Goal: Task Accomplishment & Management: Manage account settings

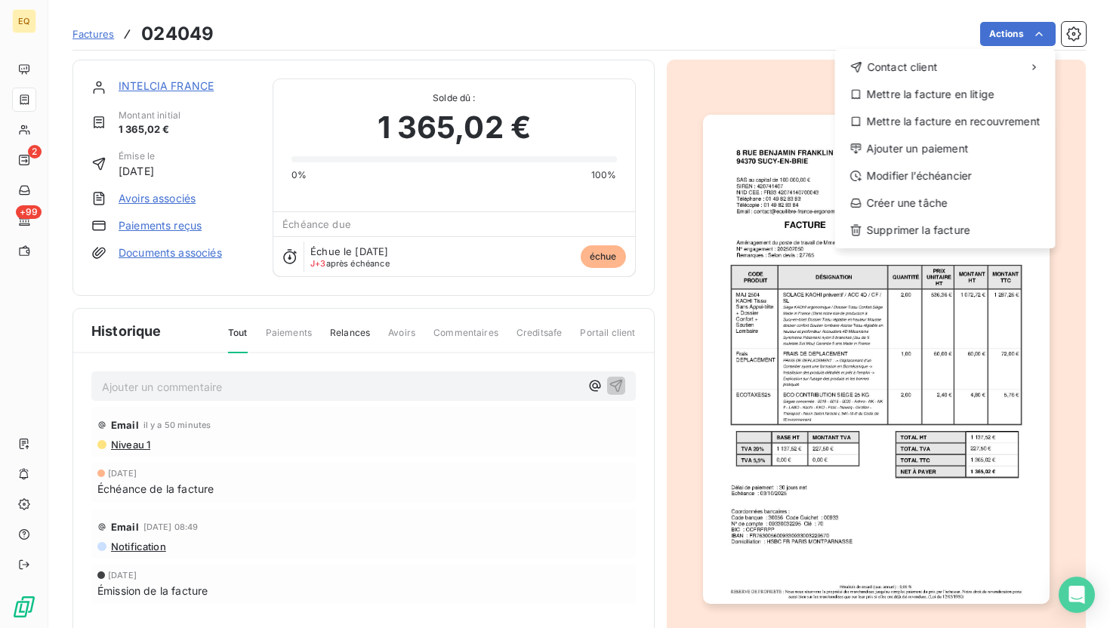
scroll to position [33, 0]
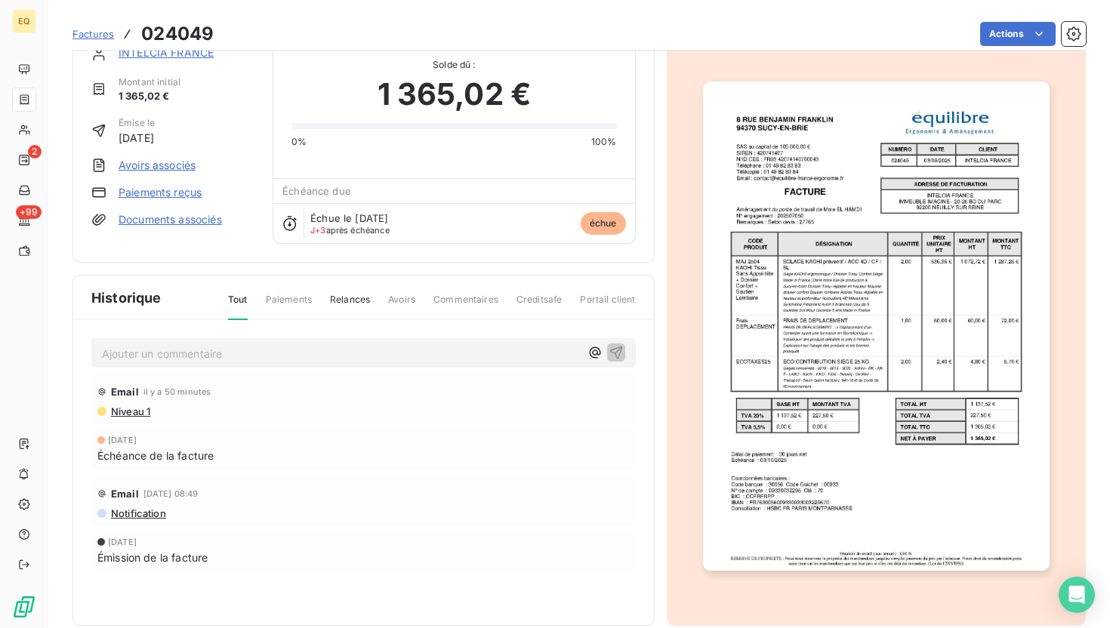
click at [208, 116] on html "EQ 2 +99 Factures 024049 Actions INTELCIA FRANCE Montant initial 1 365,02 € Émi…" at bounding box center [555, 314] width 1110 height 628
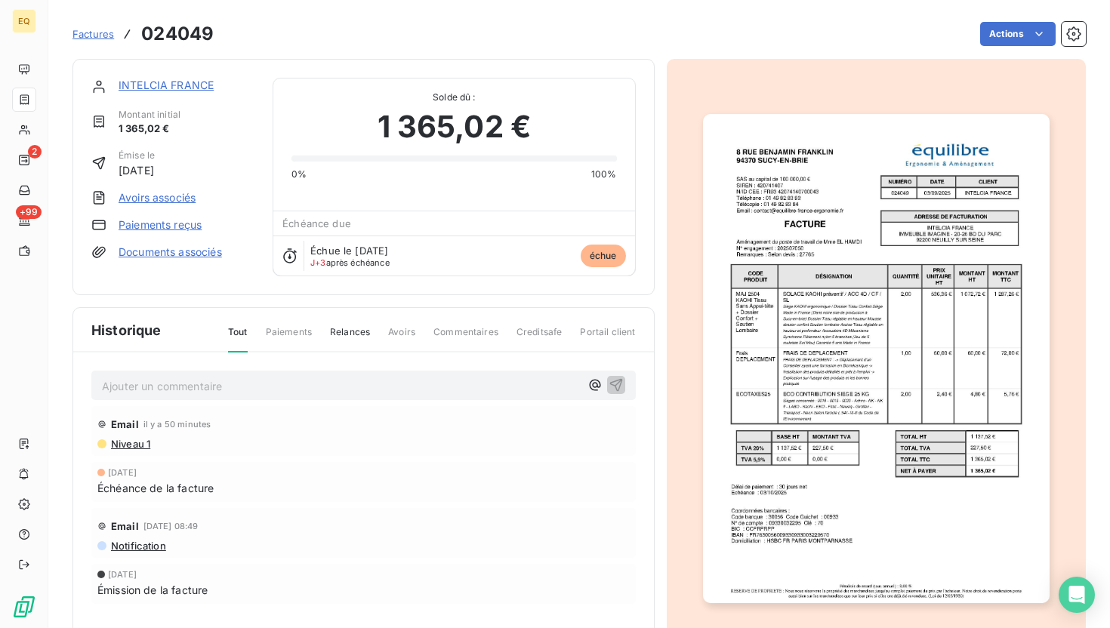
click at [173, 84] on link "INTELCIA FRANCE" at bounding box center [166, 85] width 95 height 13
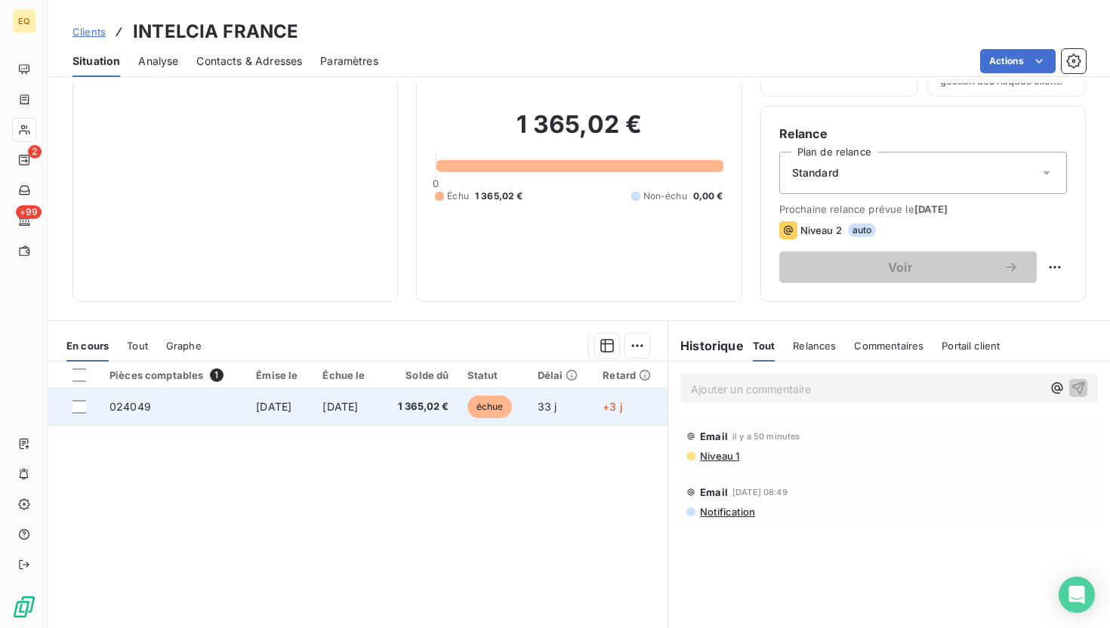
scroll to position [101, 0]
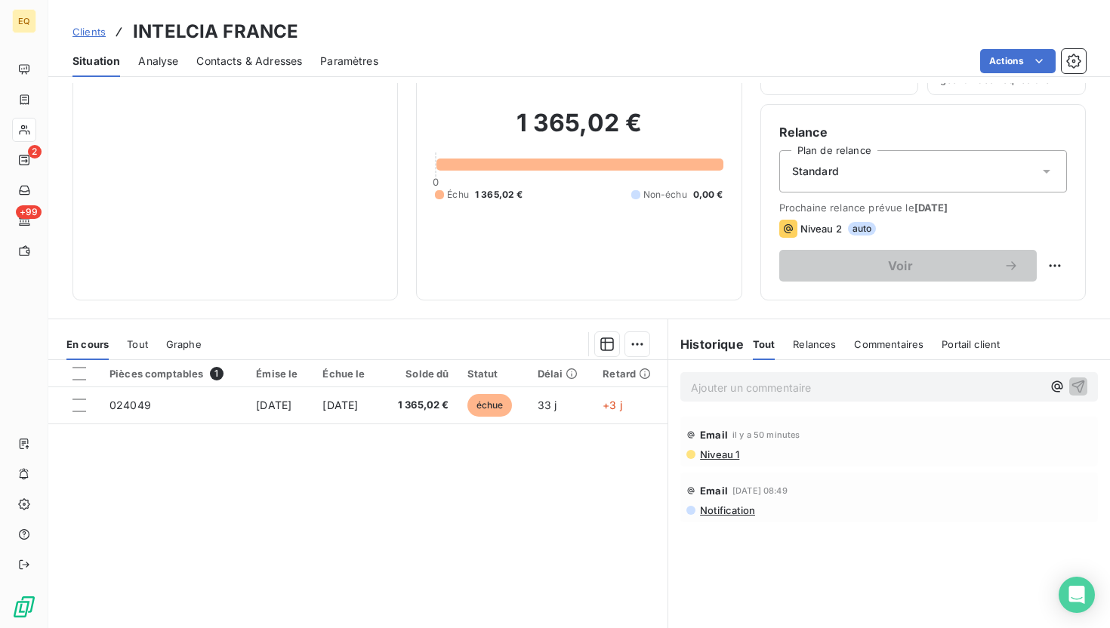
click at [966, 170] on div "Standard" at bounding box center [924, 171] width 288 height 42
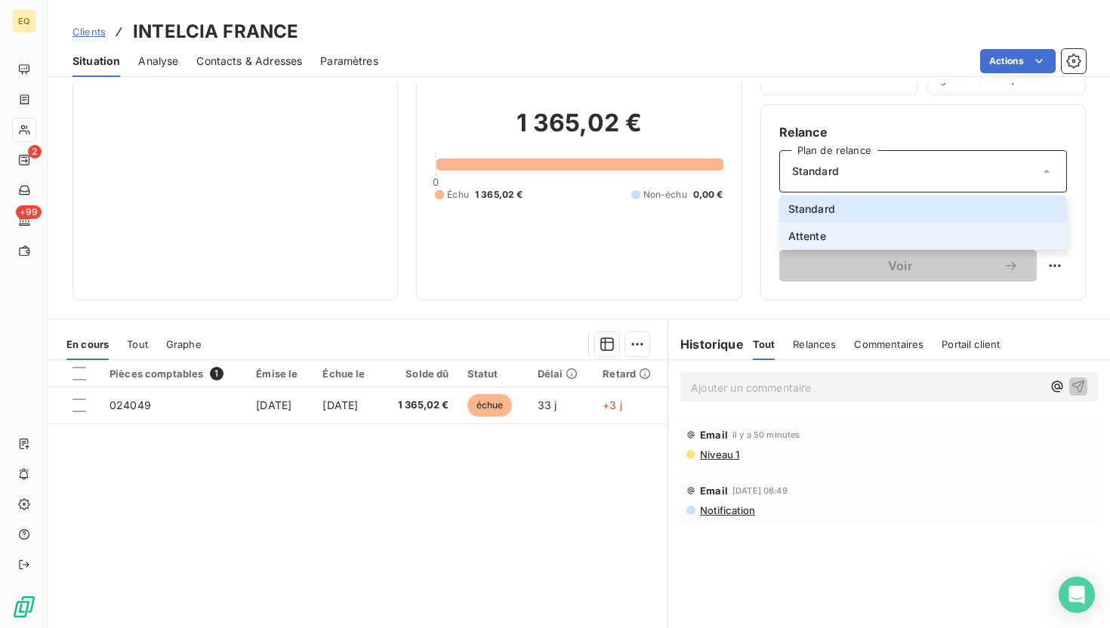
click at [853, 233] on li "Attente" at bounding box center [924, 236] width 288 height 27
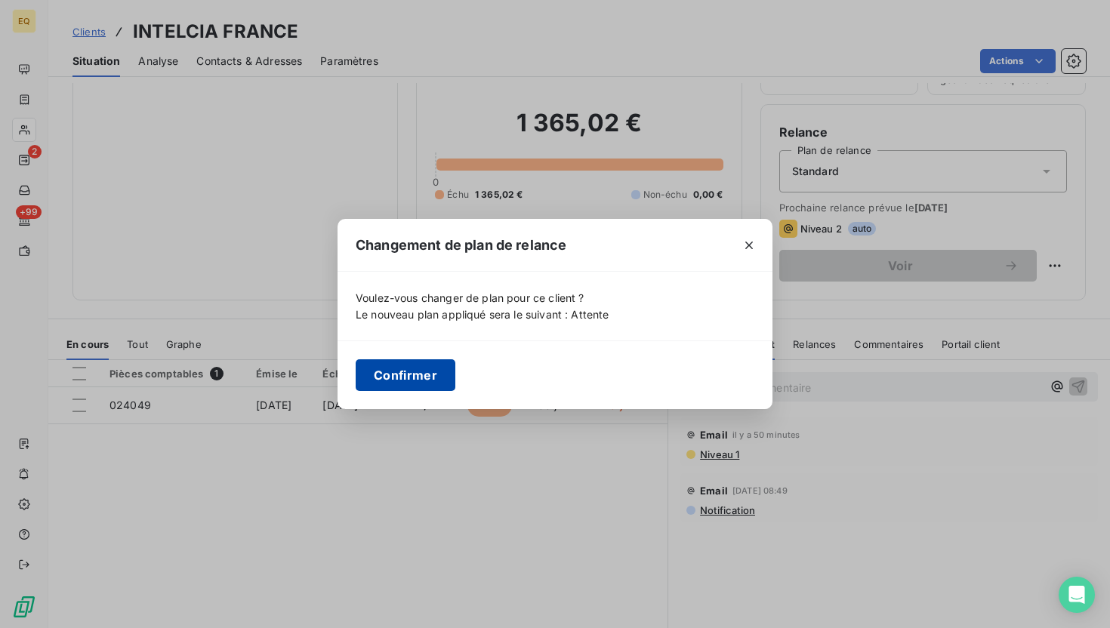
click at [422, 366] on button "Confirmer" at bounding box center [406, 376] width 100 height 32
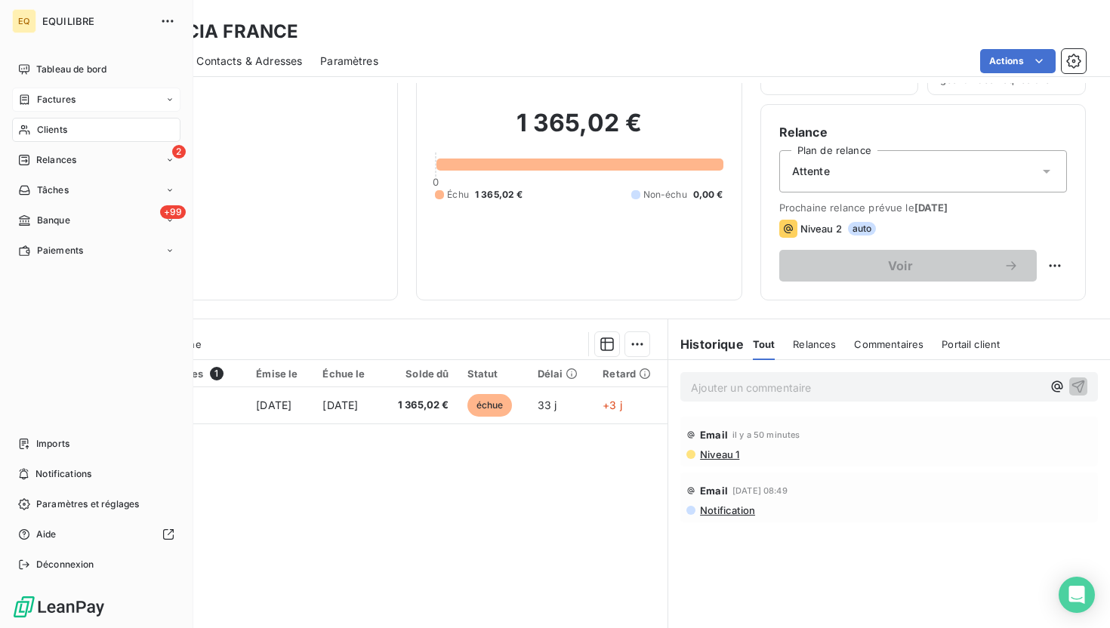
click at [46, 103] on span "Factures" at bounding box center [56, 100] width 39 height 14
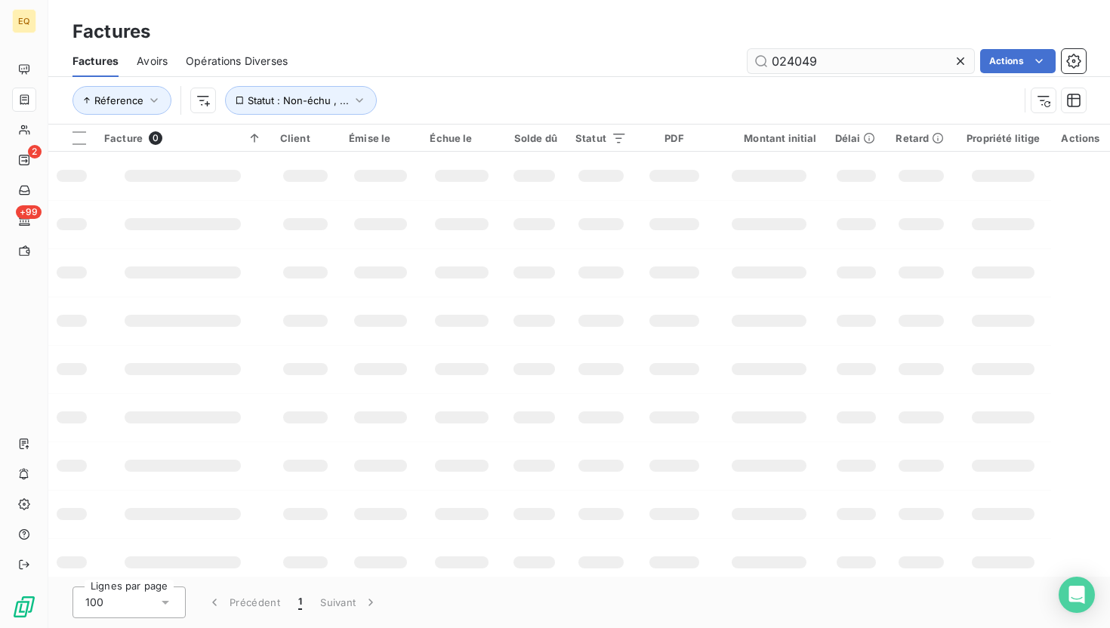
click at [842, 66] on input "024049" at bounding box center [861, 61] width 227 height 24
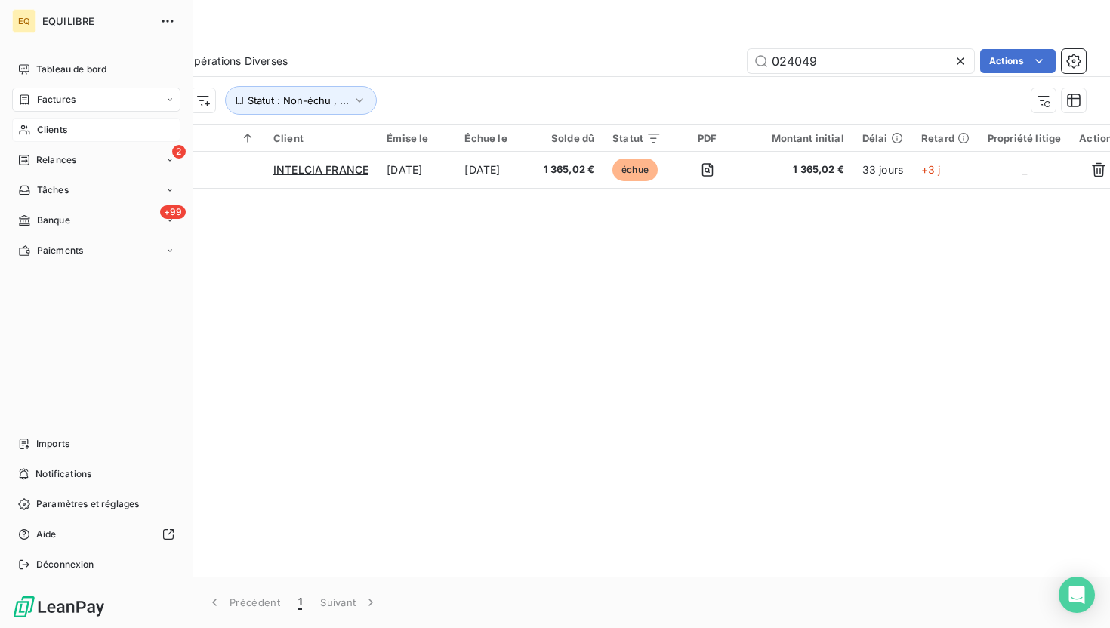
click at [54, 126] on span "Clients" at bounding box center [52, 130] width 30 height 14
